Goal: Task Accomplishment & Management: Manage account settings

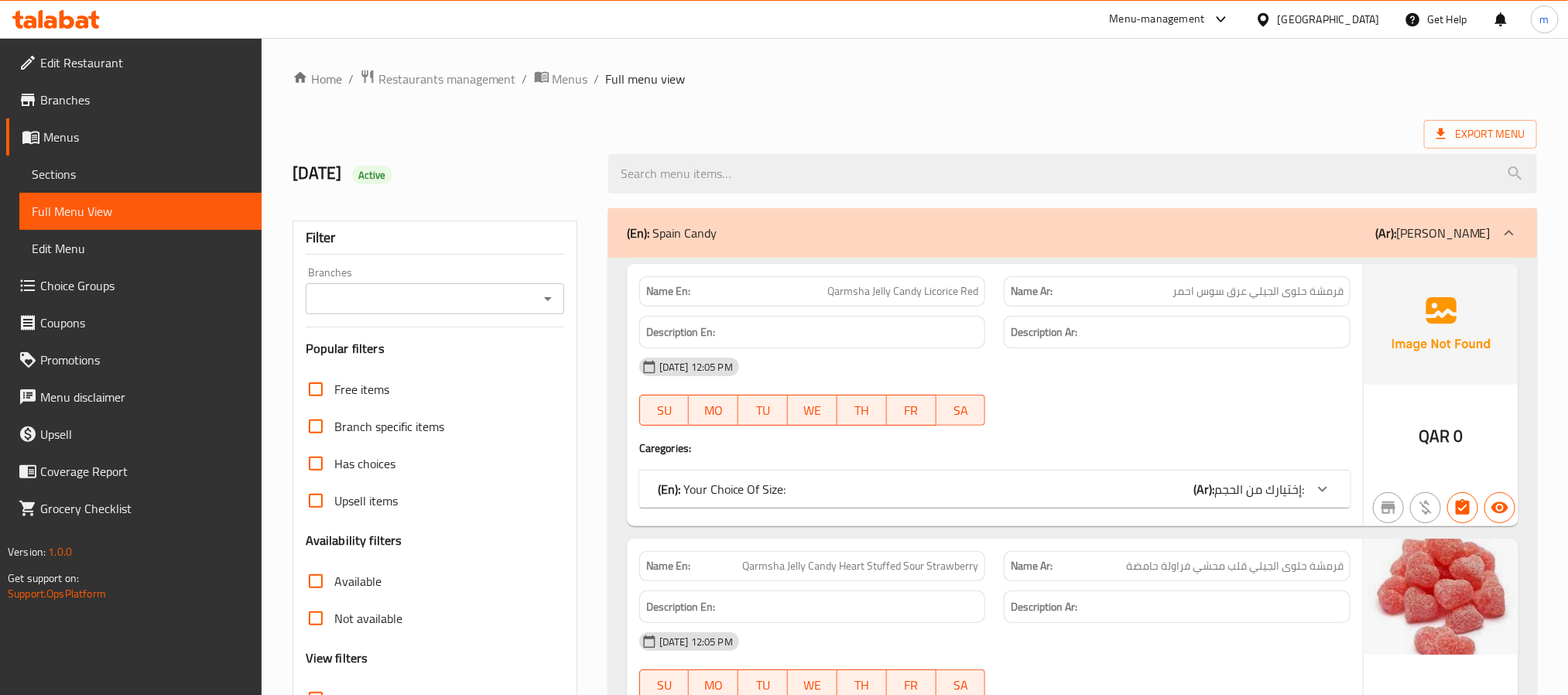
click at [80, 255] on span "Edit Menu" at bounding box center [140, 248] width 217 height 18
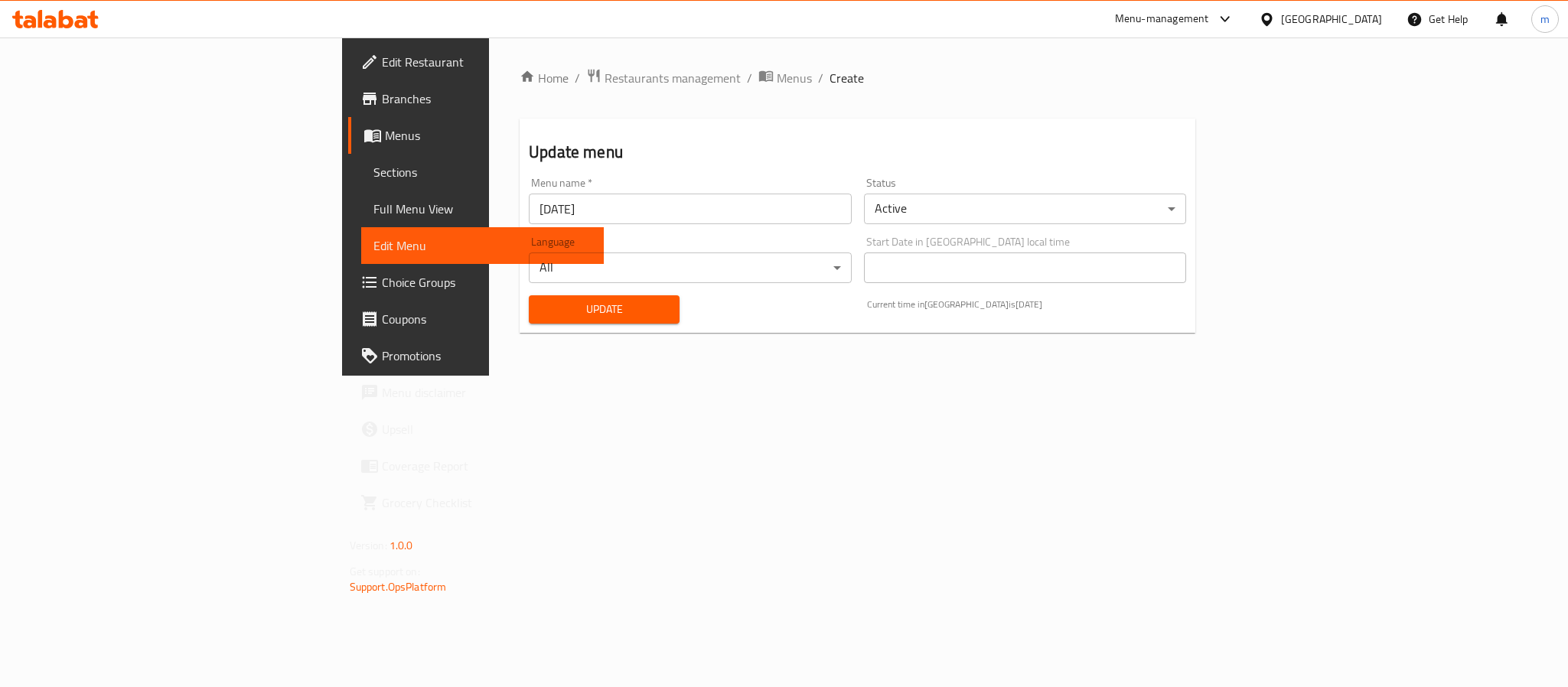
click at [373, 171] on span "Sections" at bounding box center [482, 172] width 218 height 18
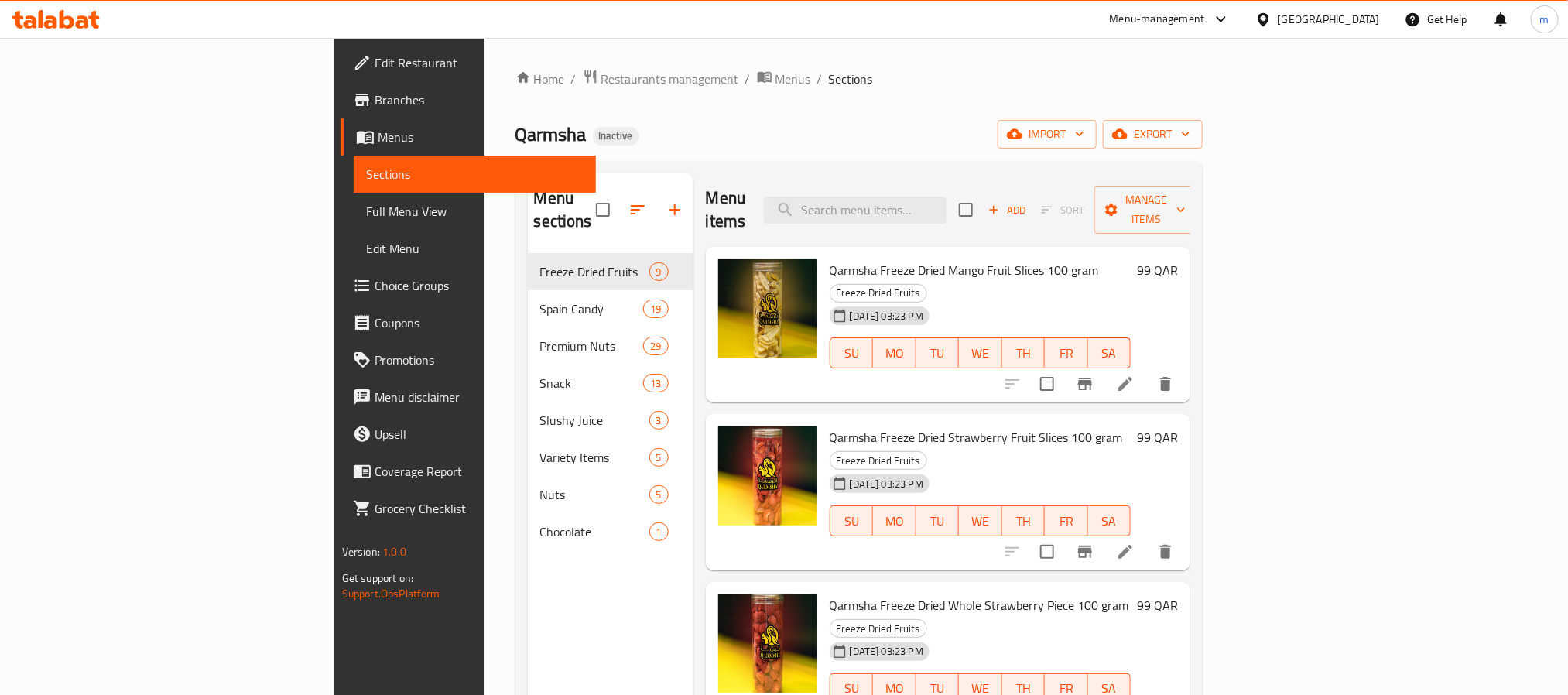
click at [366, 210] on span "Full Menu View" at bounding box center [474, 211] width 217 height 18
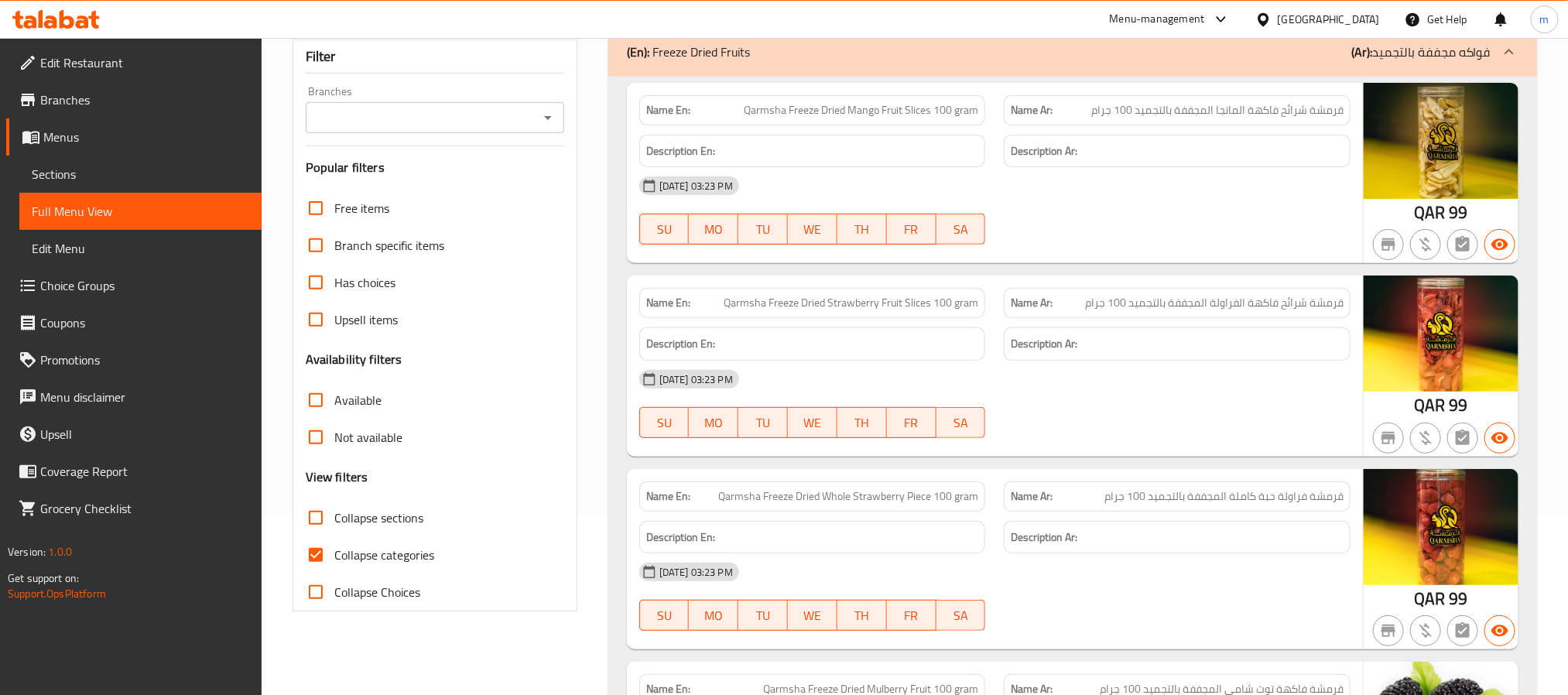
scroll to position [232, 0]
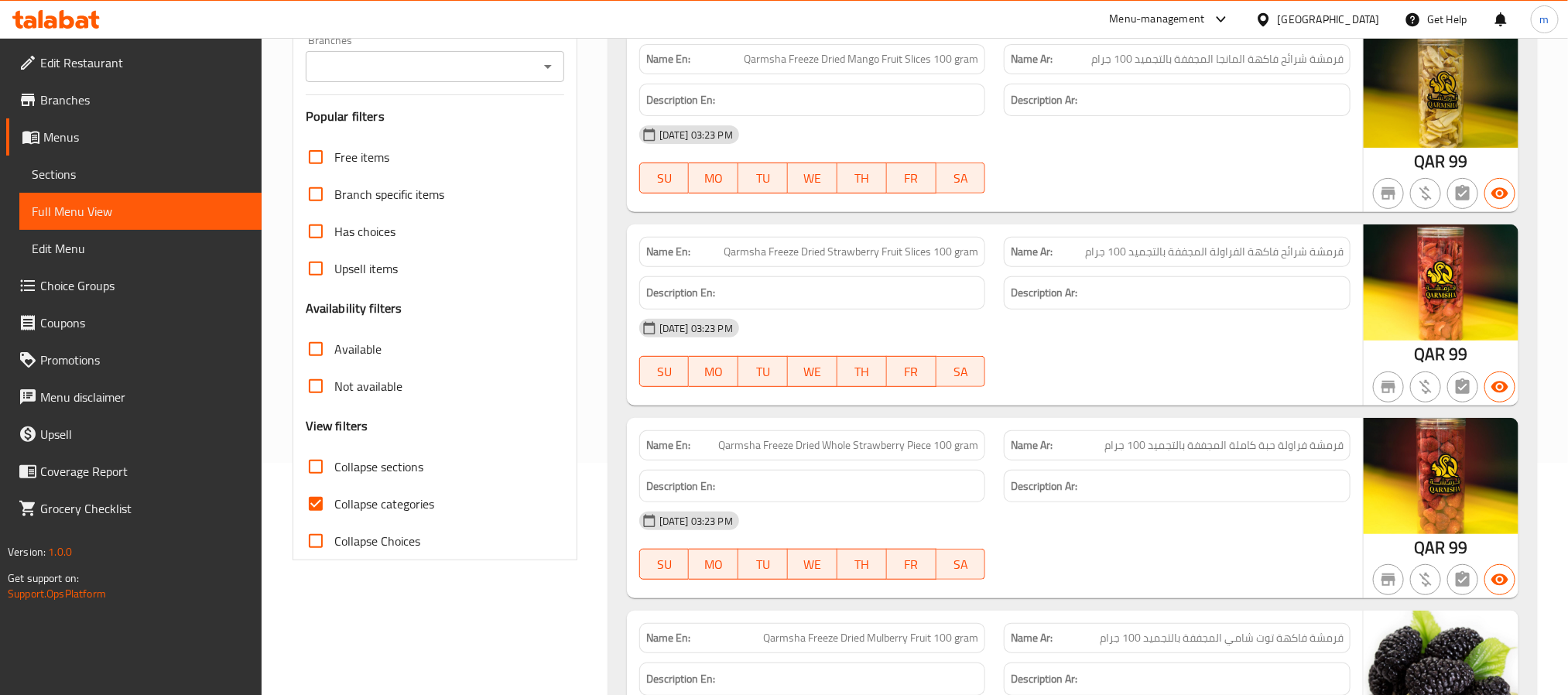
click at [348, 471] on span "Collapse sections" at bounding box center [379, 466] width 89 height 18
click at [334, 471] on input "Collapse sections" at bounding box center [315, 466] width 37 height 37
checkbox input "true"
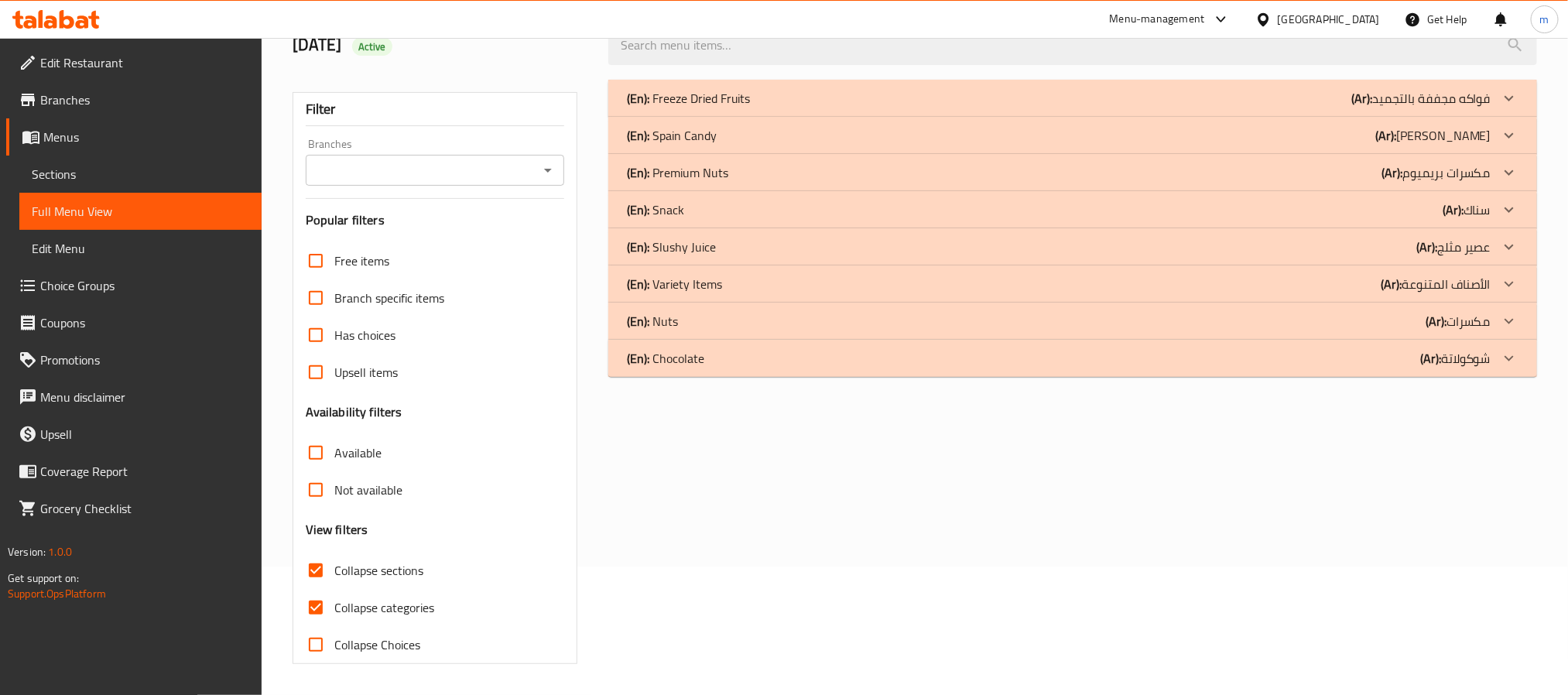
click at [356, 598] on span "Collapse categories" at bounding box center [384, 608] width 100 height 18
click at [334, 589] on input "Collapse categories" at bounding box center [315, 607] width 37 height 37
checkbox input "false"
drag, startPoint x: 701, startPoint y: 356, endPoint x: 620, endPoint y: 404, distance: 94.2
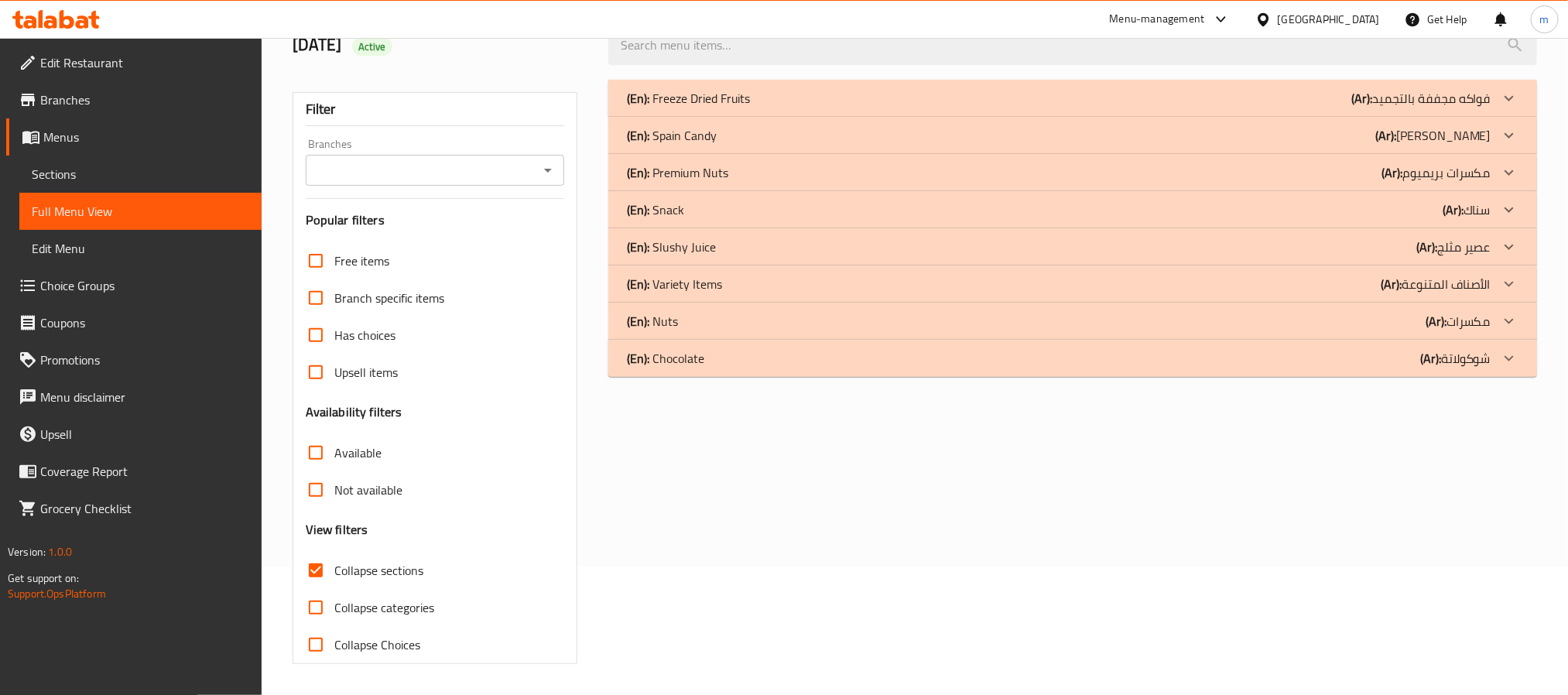
click at [644, 363] on p "(En): Chocolate" at bounding box center [666, 358] width 78 height 18
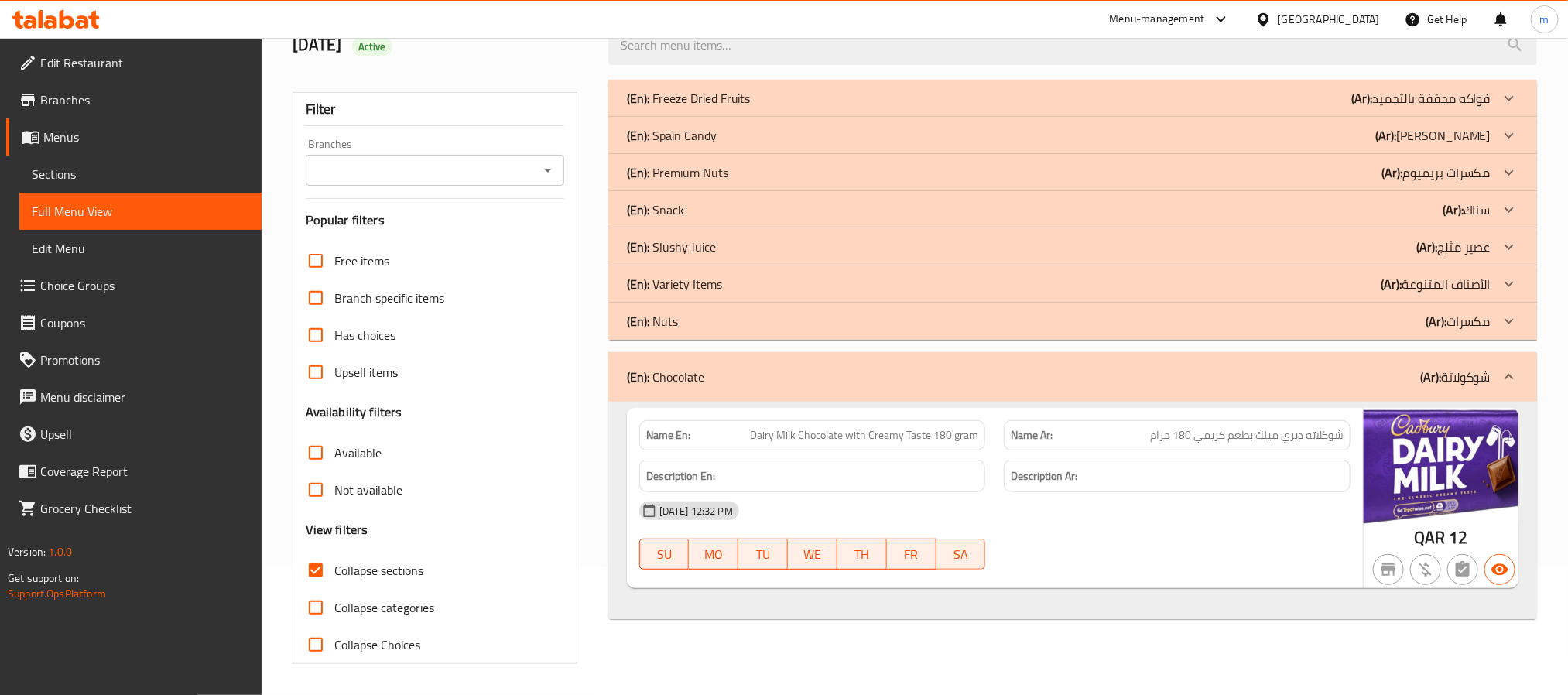
click at [1357, 17] on div "[GEOGRAPHIC_DATA]" at bounding box center [1329, 19] width 102 height 17
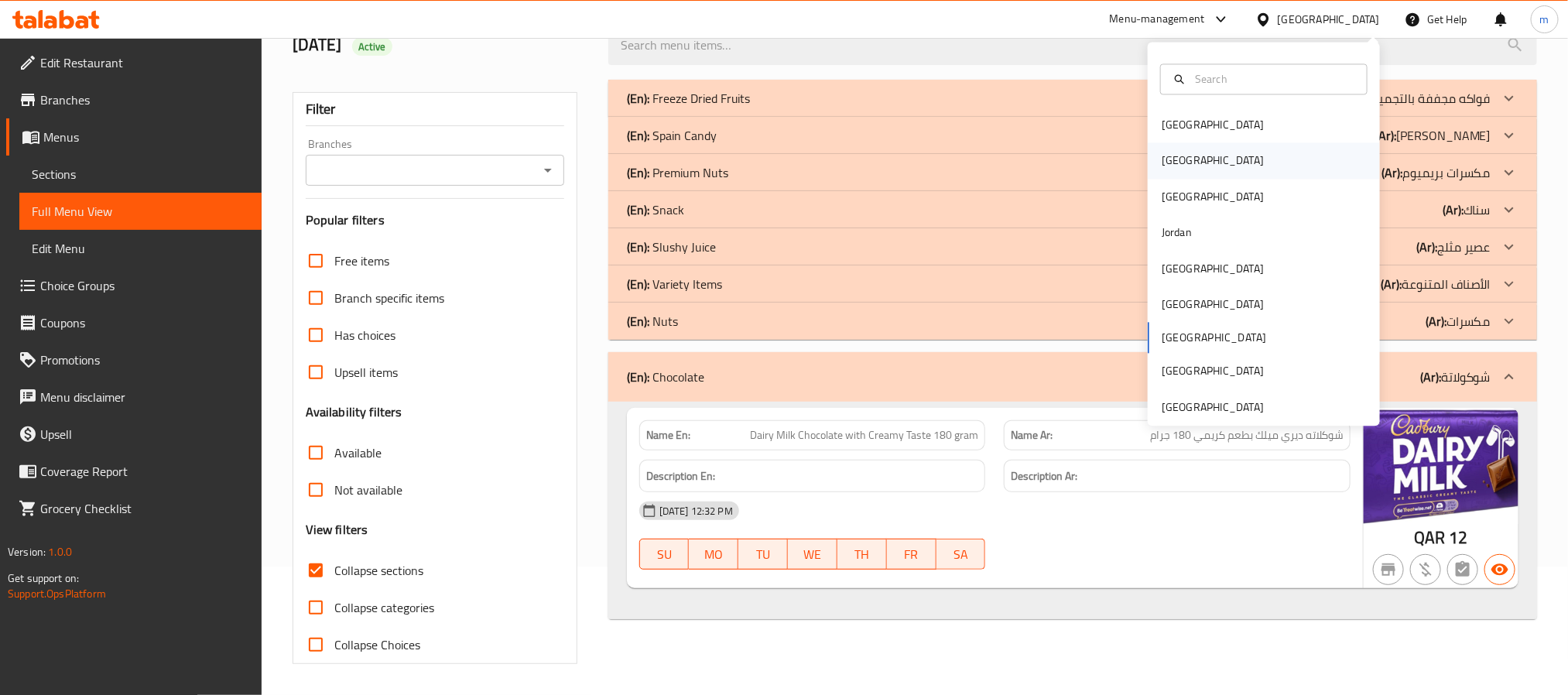
click at [1172, 161] on div "[GEOGRAPHIC_DATA]" at bounding box center [1213, 160] width 127 height 35
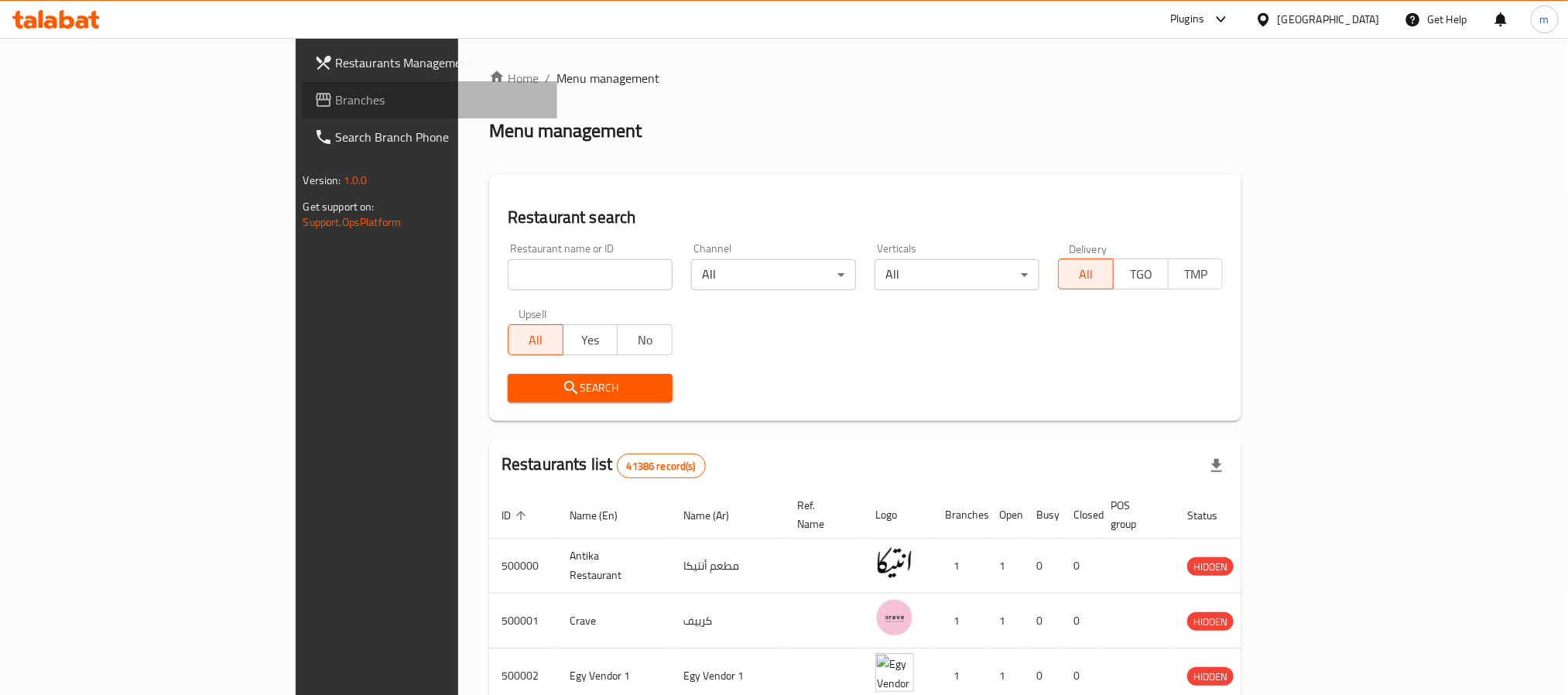
click at [336, 109] on span "Branches" at bounding box center [440, 100] width 209 height 18
